Goal: Browse casually

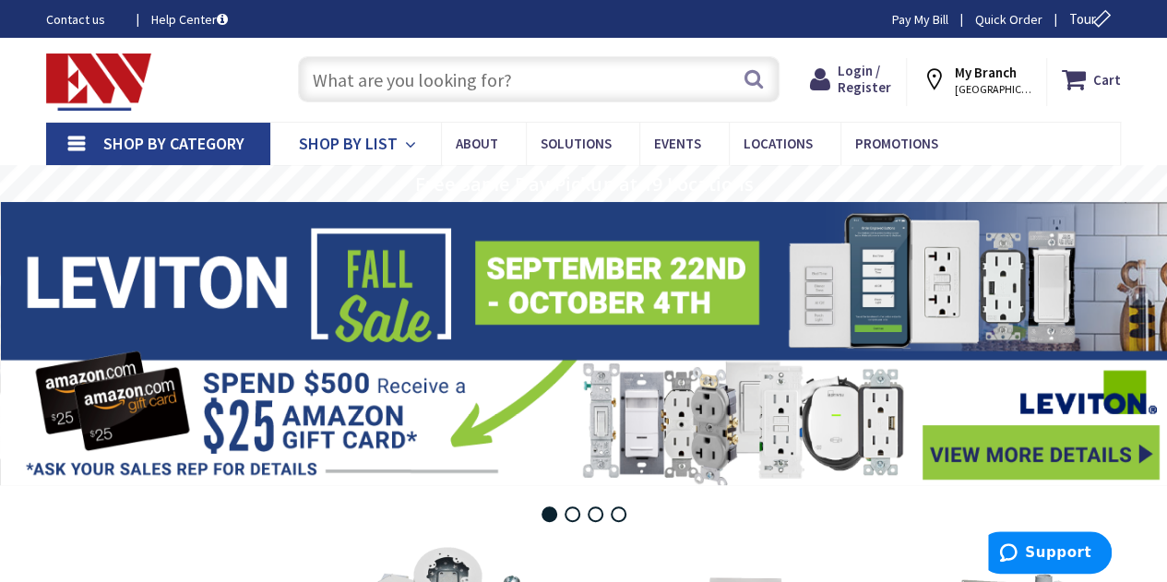
click at [406, 137] on icon at bounding box center [414, 145] width 18 height 41
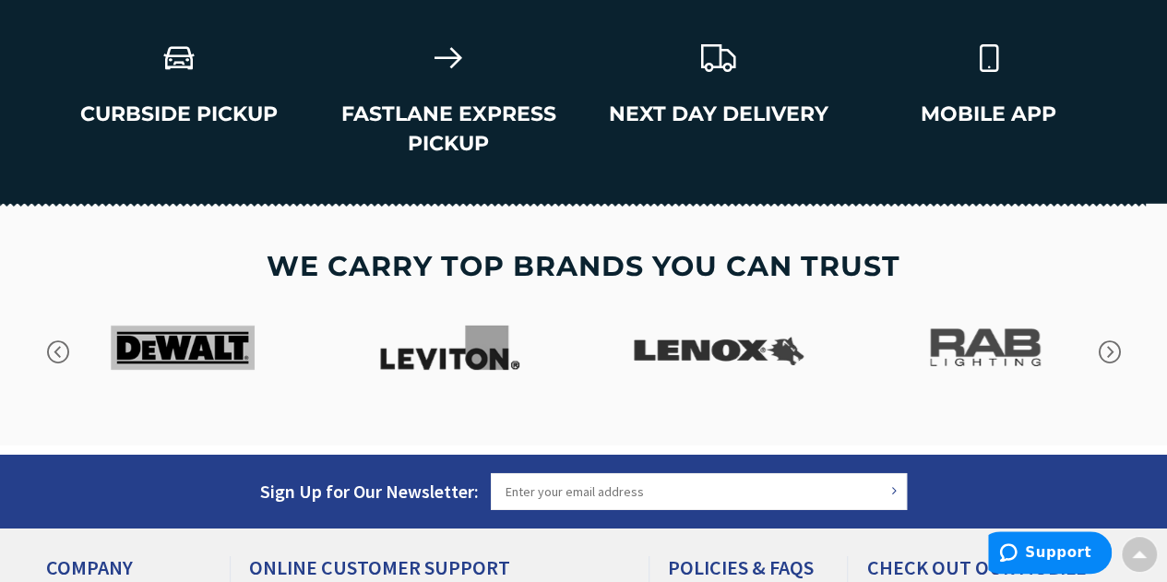
scroll to position [2944, 0]
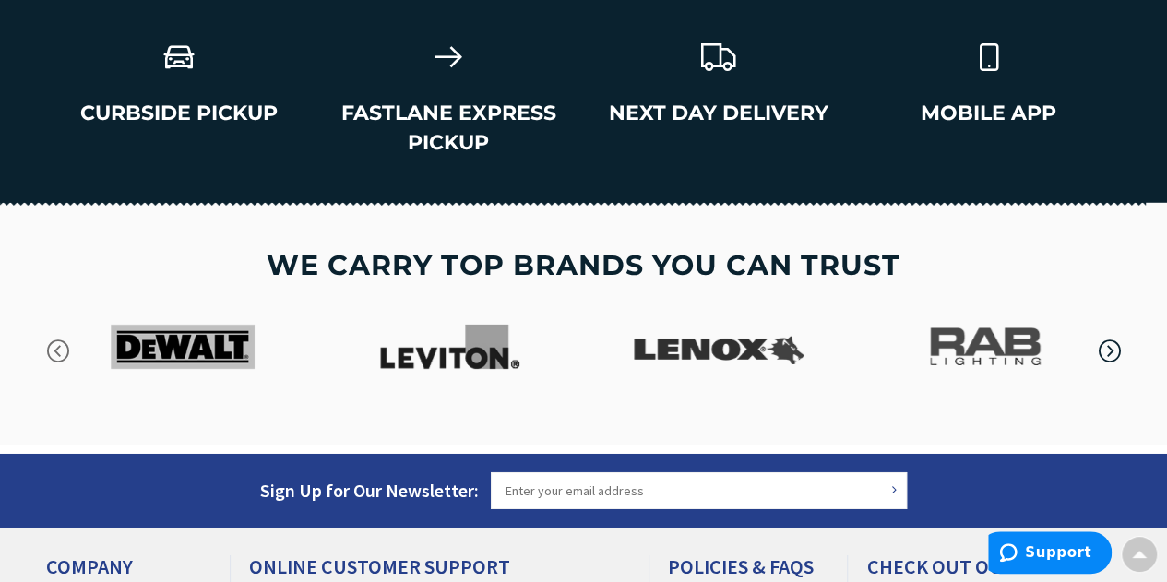
click at [1116, 338] on icon "button" at bounding box center [1110, 352] width 28 height 28
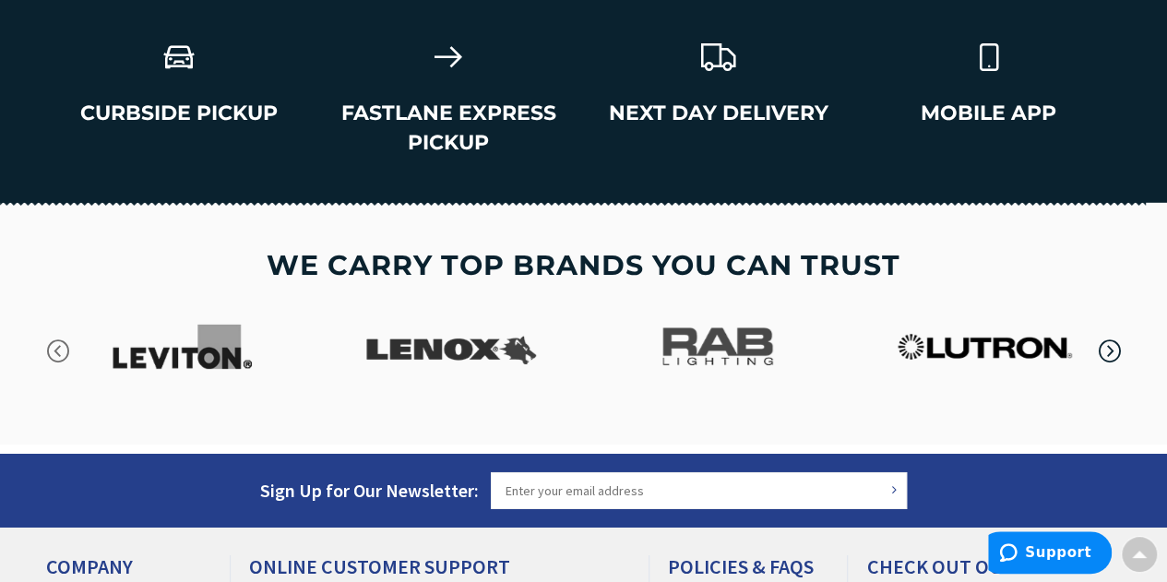
click at [1116, 338] on icon "button" at bounding box center [1110, 352] width 28 height 28
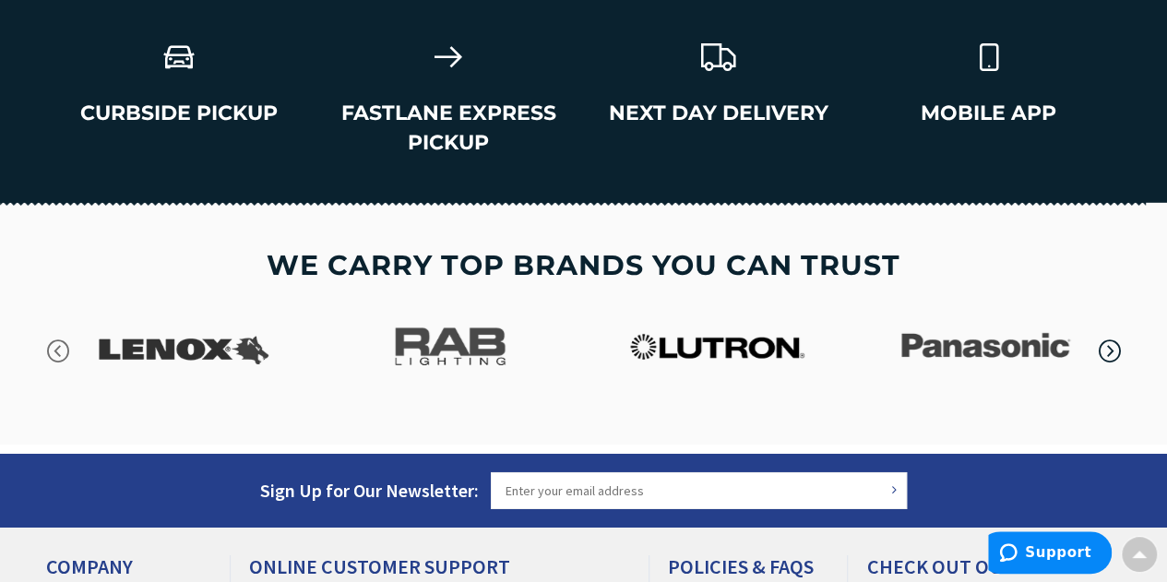
click at [1116, 338] on icon "button" at bounding box center [1110, 352] width 28 height 28
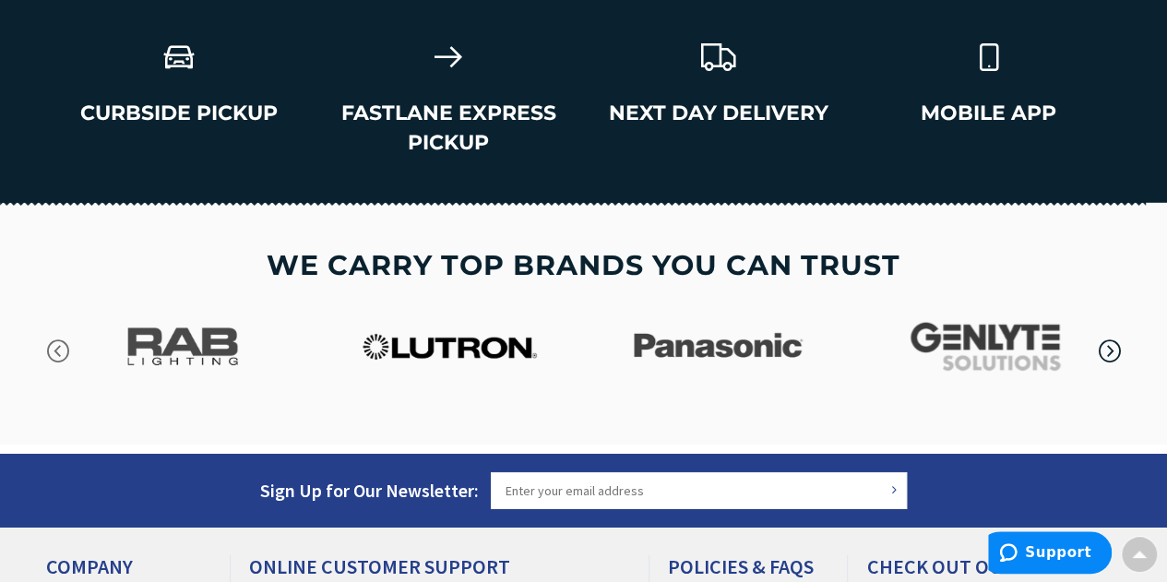
click at [1116, 338] on icon "button" at bounding box center [1110, 352] width 28 height 28
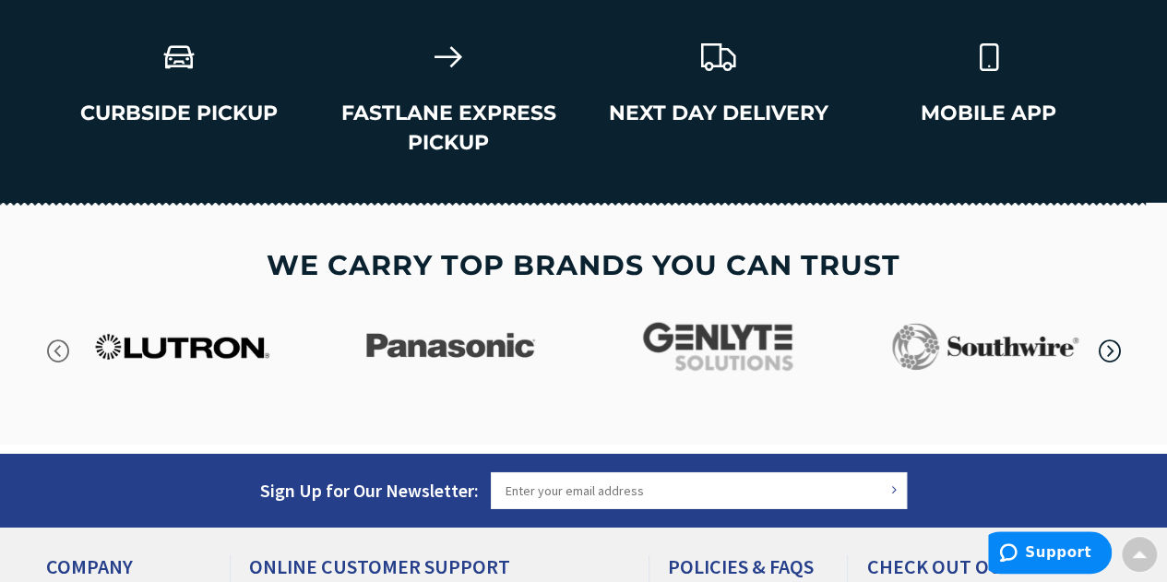
click at [1116, 338] on icon "button" at bounding box center [1110, 352] width 28 height 28
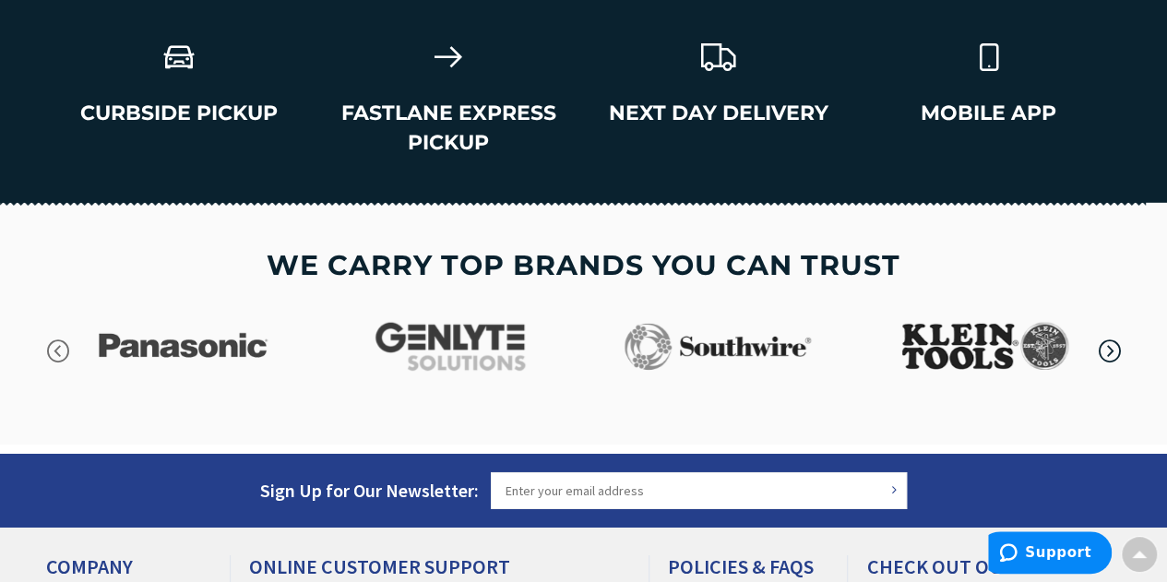
click at [1116, 338] on icon "button" at bounding box center [1110, 352] width 28 height 28
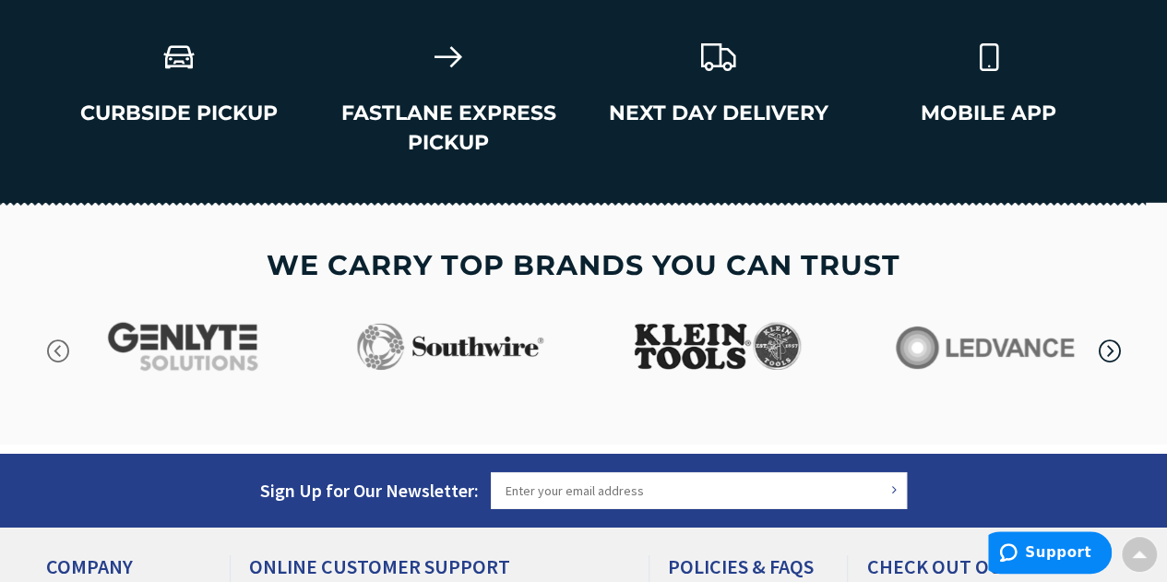
click at [1116, 338] on icon "button" at bounding box center [1110, 352] width 28 height 28
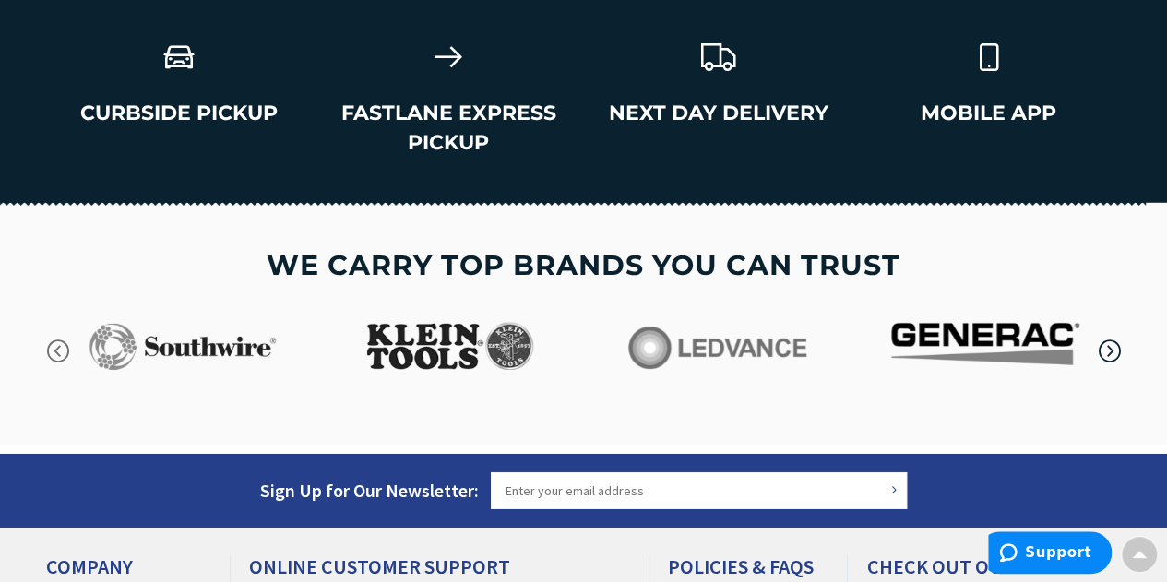
click at [1116, 338] on icon "button" at bounding box center [1110, 352] width 28 height 28
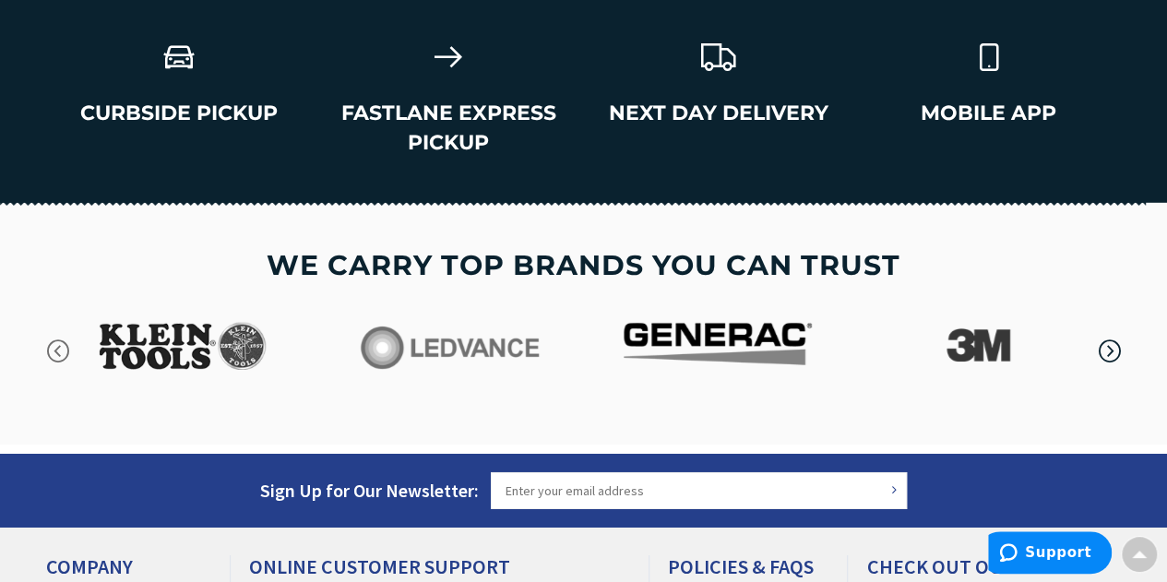
click at [1116, 338] on icon "button" at bounding box center [1110, 352] width 28 height 28
